Goal: Find specific page/section: Find specific page/section

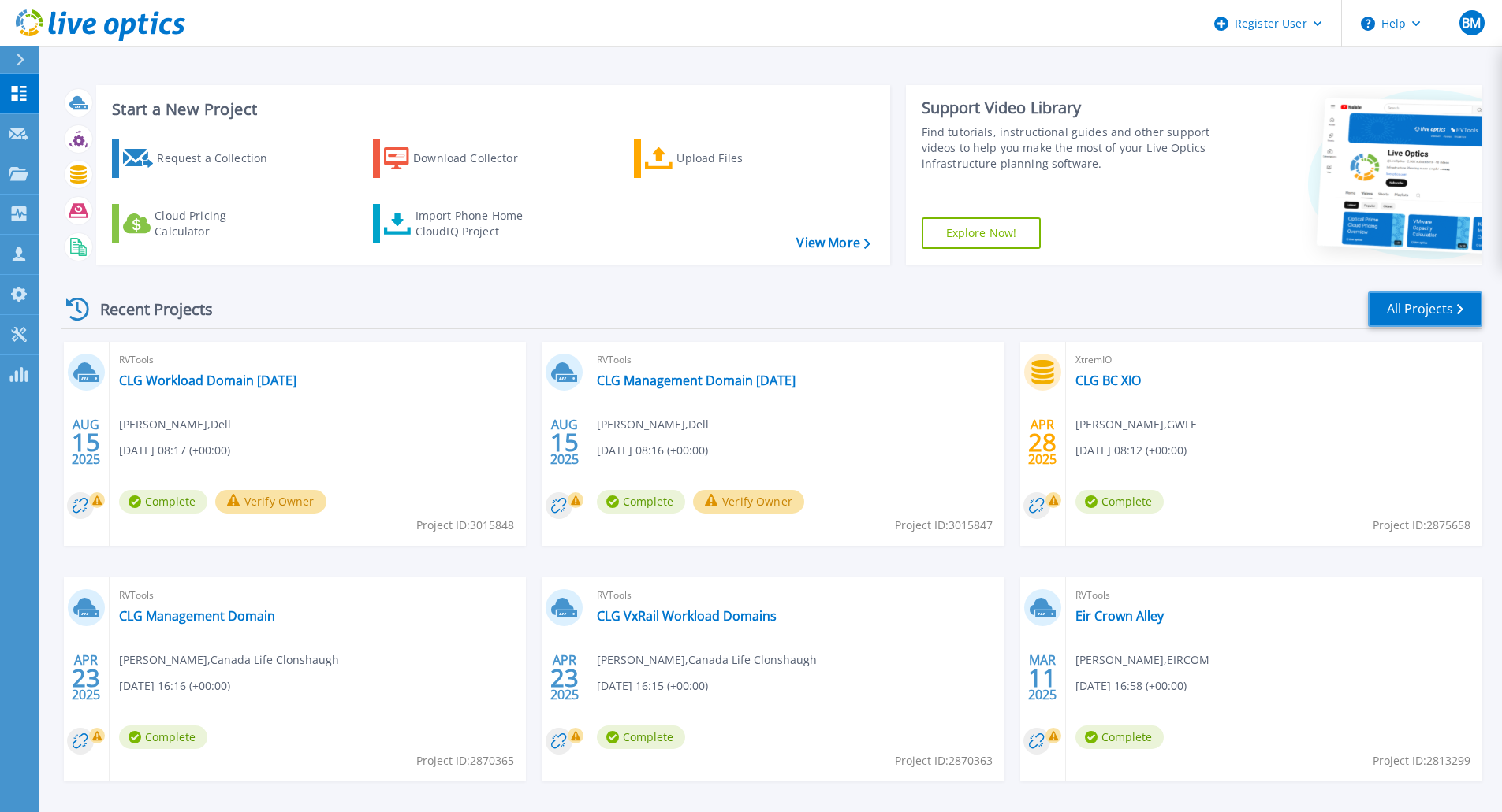
click at [1410, 320] on link "All Projects" at bounding box center [1424, 309] width 115 height 35
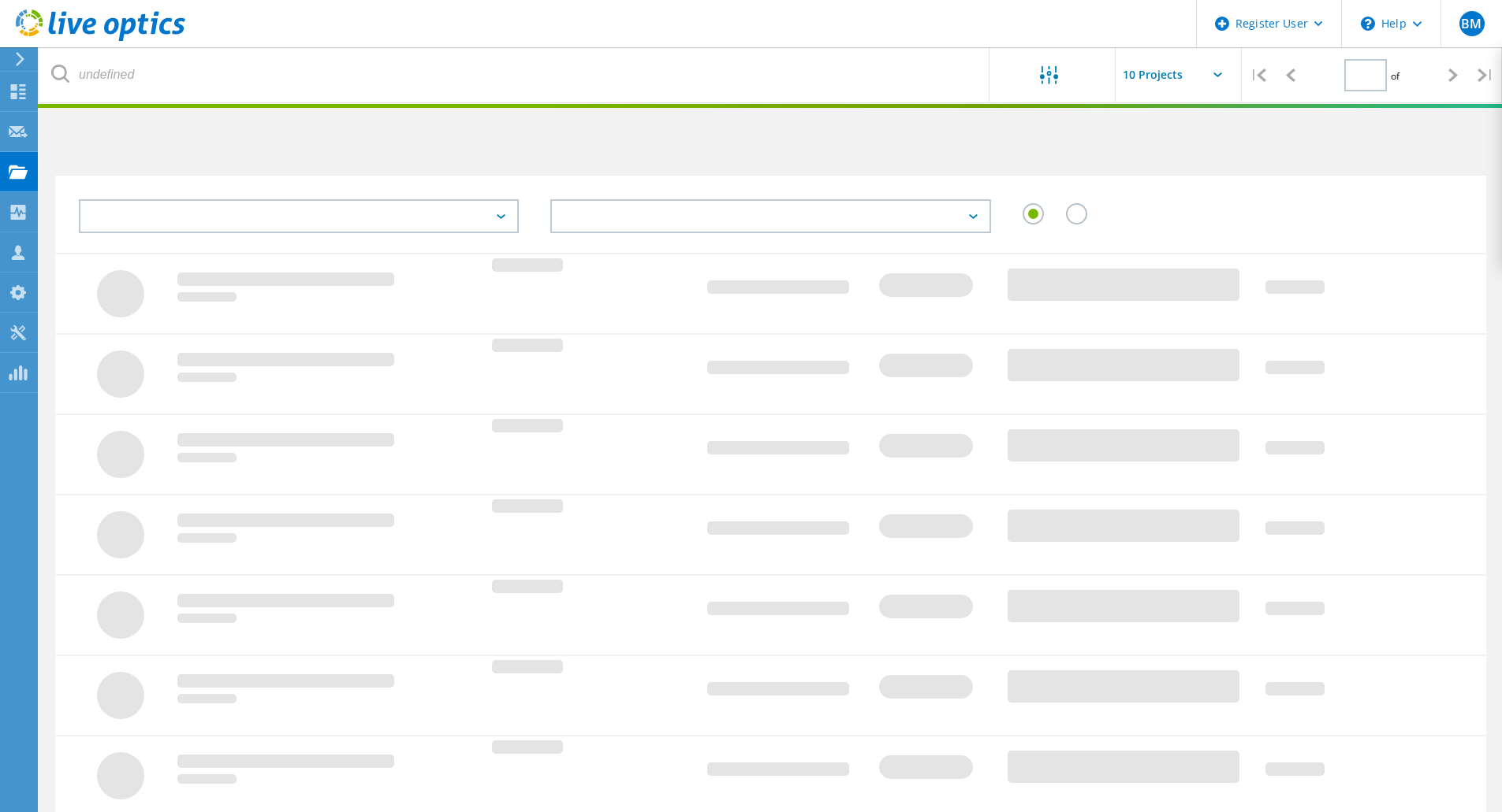
type input "1"
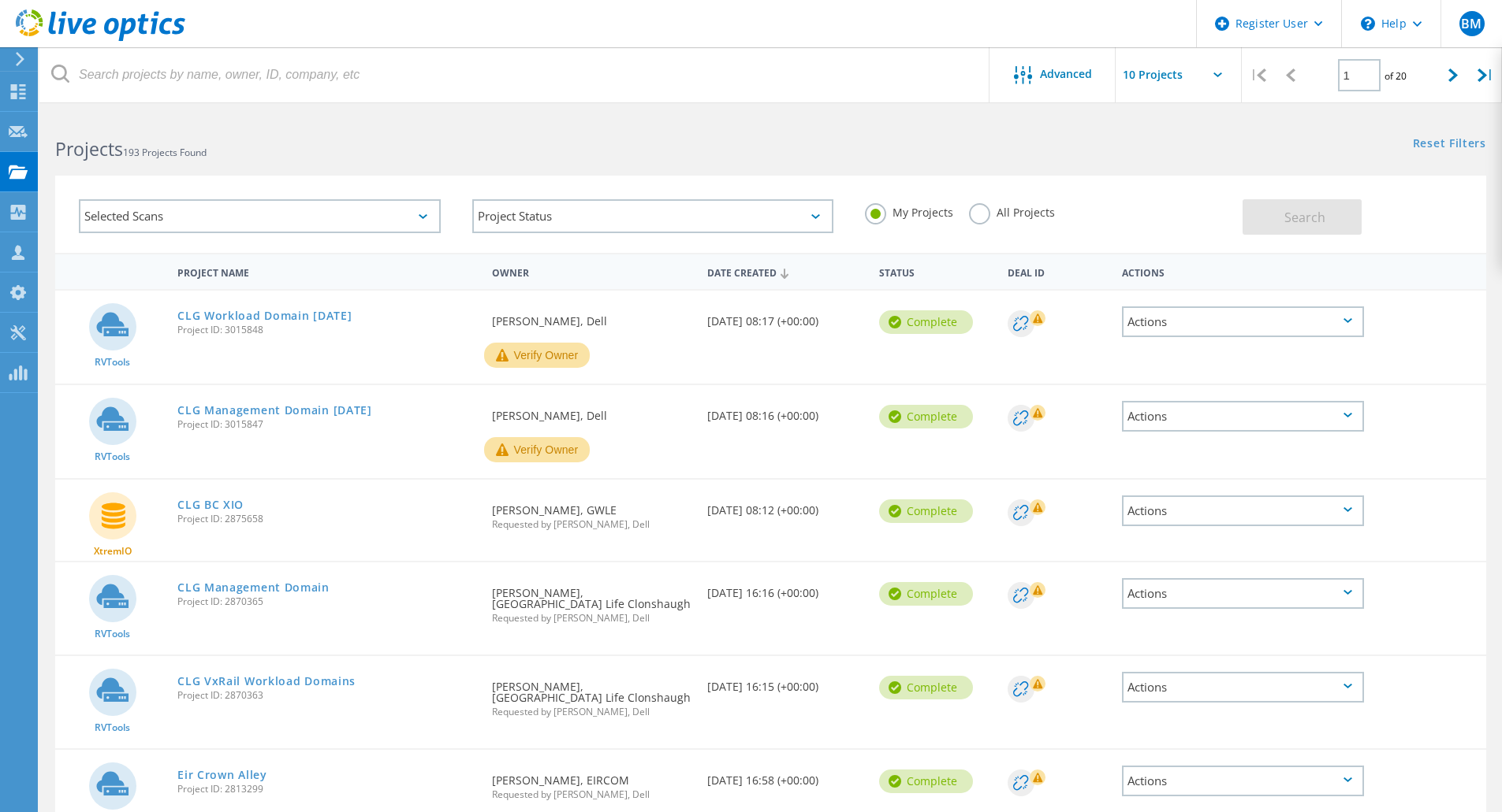
click at [336, 214] on div "Selected Scans" at bounding box center [260, 216] width 362 height 34
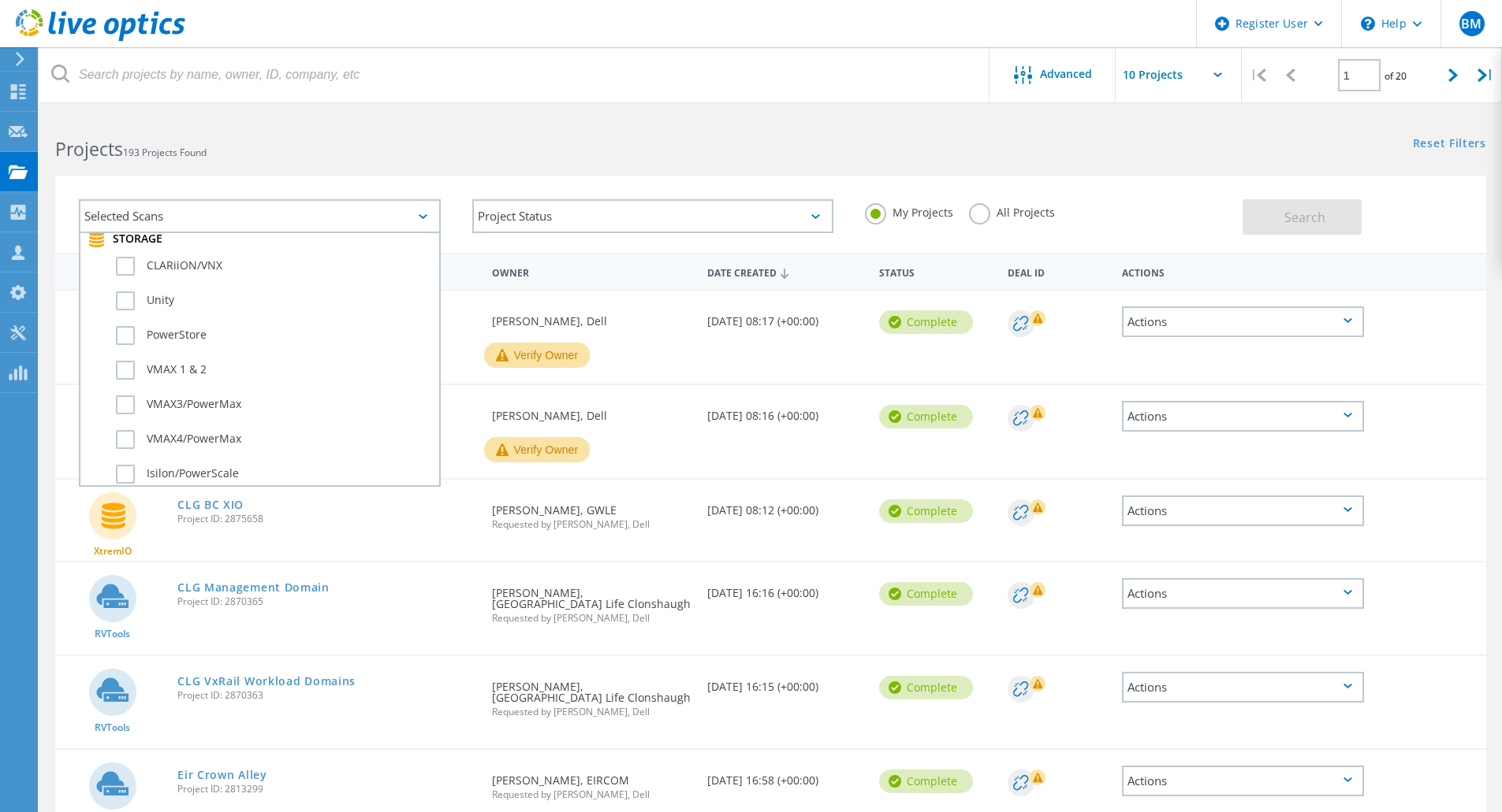
scroll to position [362, 0]
click at [156, 340] on label "PowerStore" at bounding box center [273, 338] width 315 height 19
click at [0, 0] on input "PowerStore" at bounding box center [0, 0] width 0 height 0
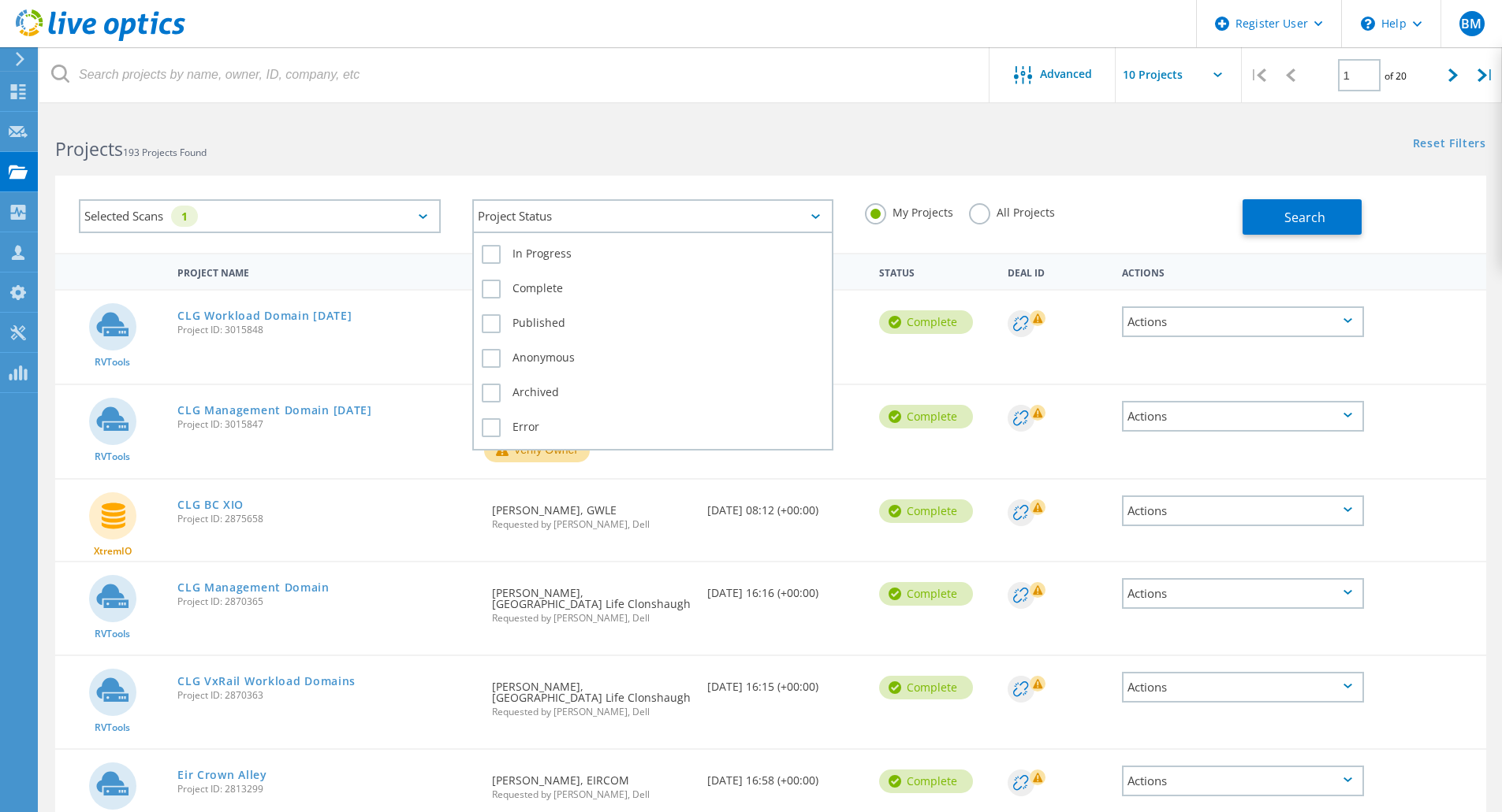
click at [698, 218] on div "Project Status" at bounding box center [652, 216] width 362 height 34
click at [589, 291] on label "Complete" at bounding box center [653, 289] width 343 height 19
click at [0, 0] on input "Complete" at bounding box center [0, 0] width 0 height 0
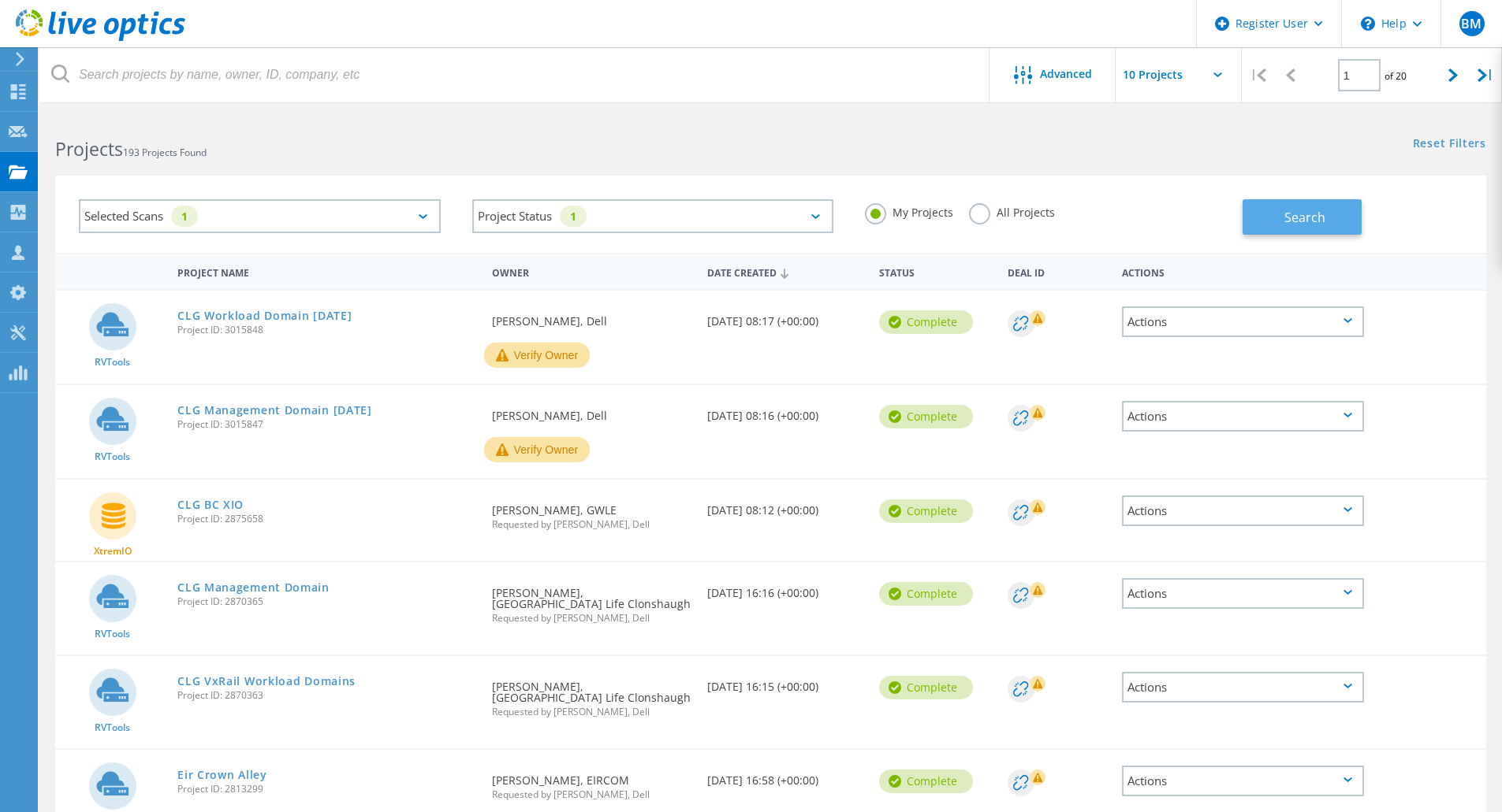
click at [1274, 218] on button "Search" at bounding box center [1302, 217] width 119 height 35
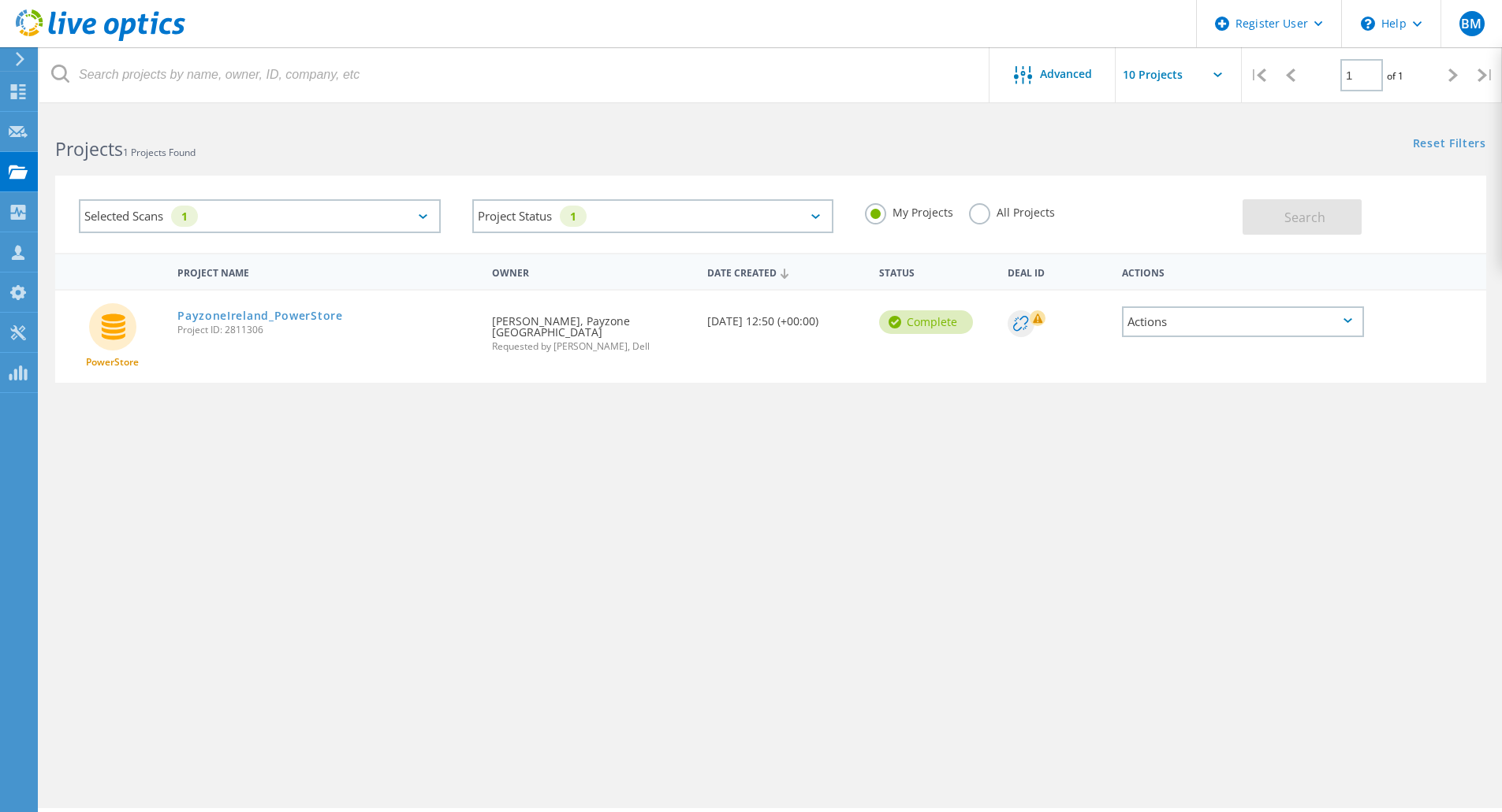
click at [978, 209] on label "All Projects" at bounding box center [1012, 211] width 86 height 15
click at [0, 0] on input "All Projects" at bounding box center [0, 0] width 0 height 0
click at [1264, 221] on button "Search" at bounding box center [1302, 217] width 119 height 35
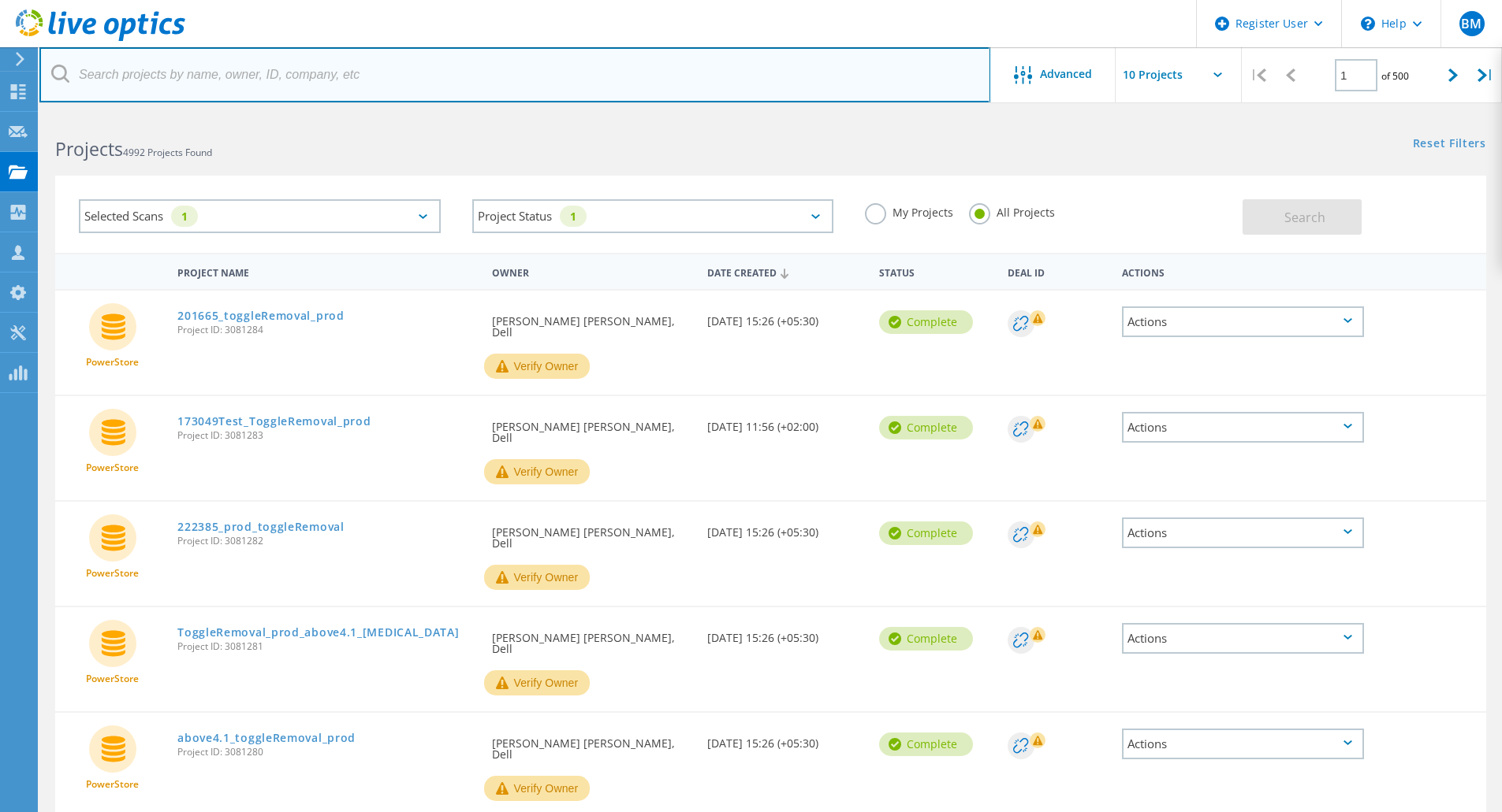
click at [533, 98] on input "text" at bounding box center [515, 74] width 951 height 55
type input "s"
type input "laya"
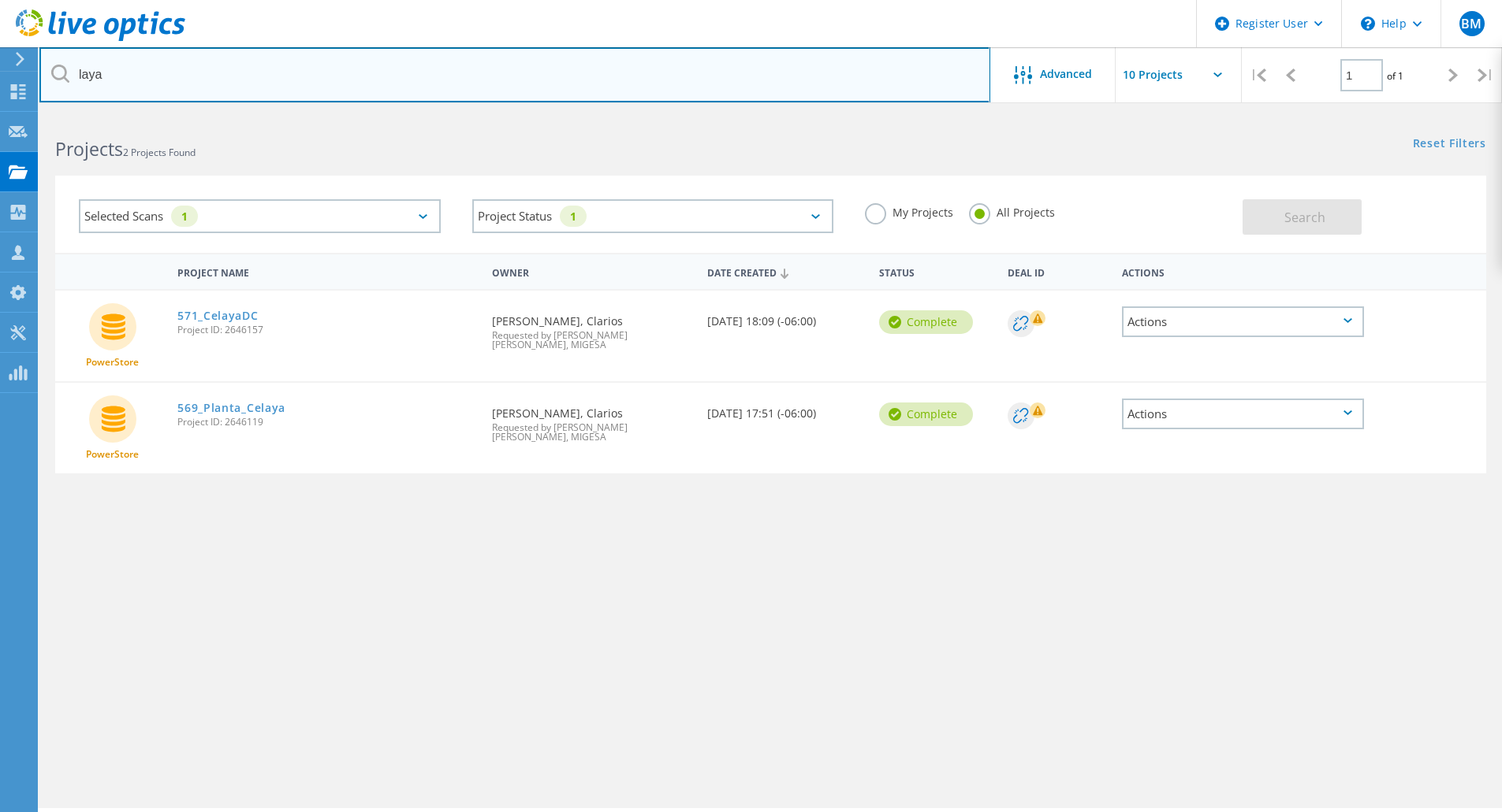
click at [365, 83] on input "laya" at bounding box center [515, 74] width 951 height 55
type input "shane walsh"
